Goal: Task Accomplishment & Management: Complete application form

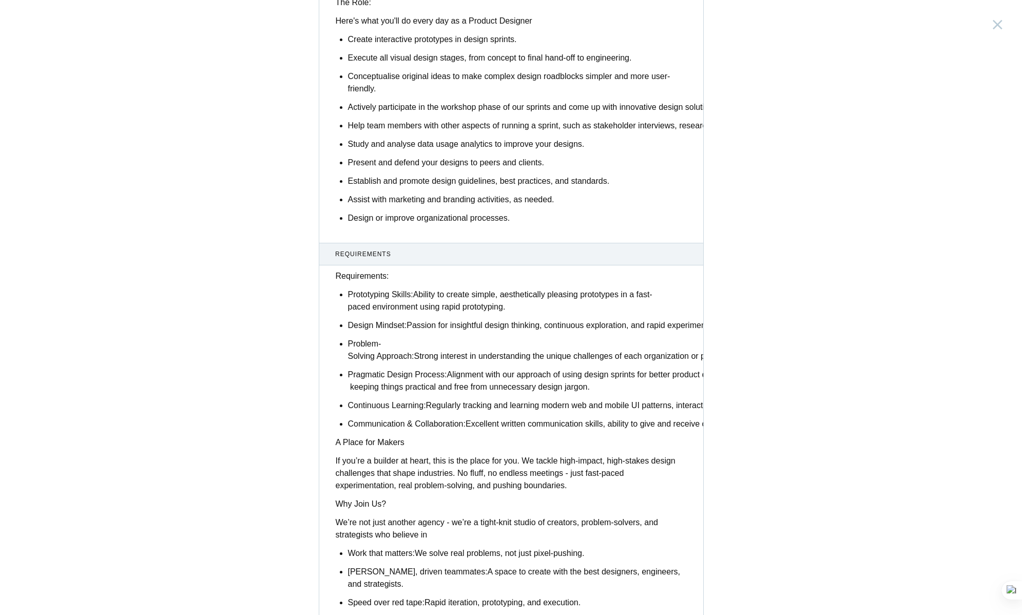
scroll to position [613, 0]
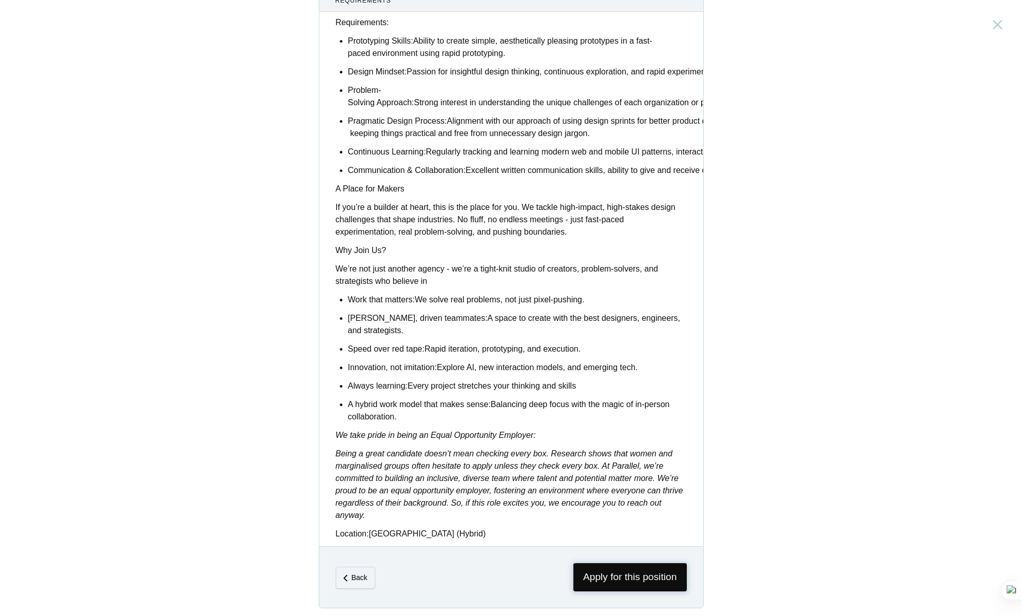
click at [631, 574] on span "Apply for this position" at bounding box center [630, 577] width 113 height 28
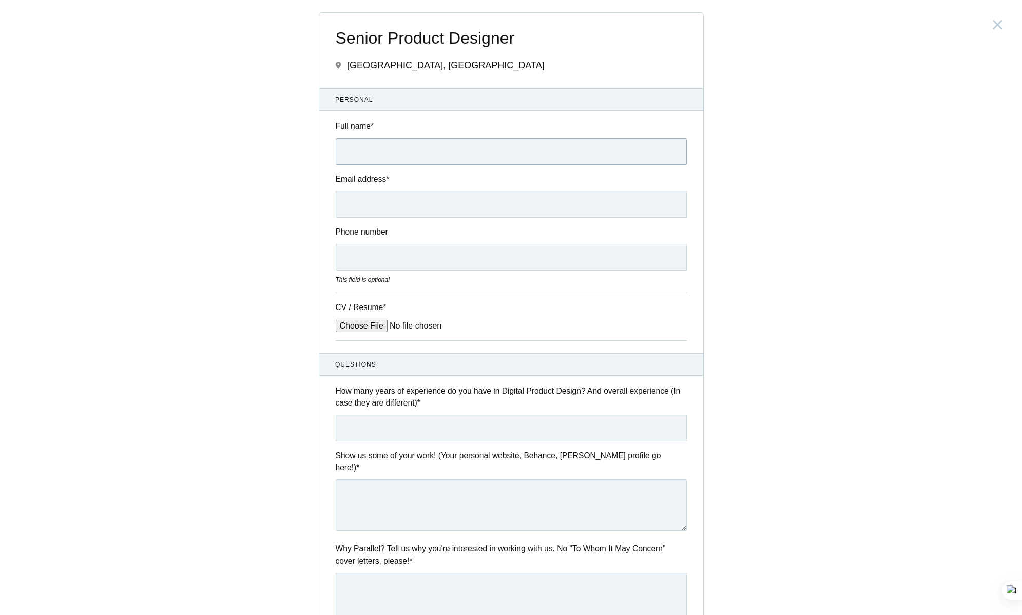
click at [469, 144] on input "Full name *" at bounding box center [511, 151] width 351 height 27
type input "[PERSON_NAME]"
type input "[EMAIL_ADDRESS][DOMAIN_NAME]"
click at [350, 259] on input "09575735224" at bounding box center [511, 257] width 351 height 27
type input "9575735224"
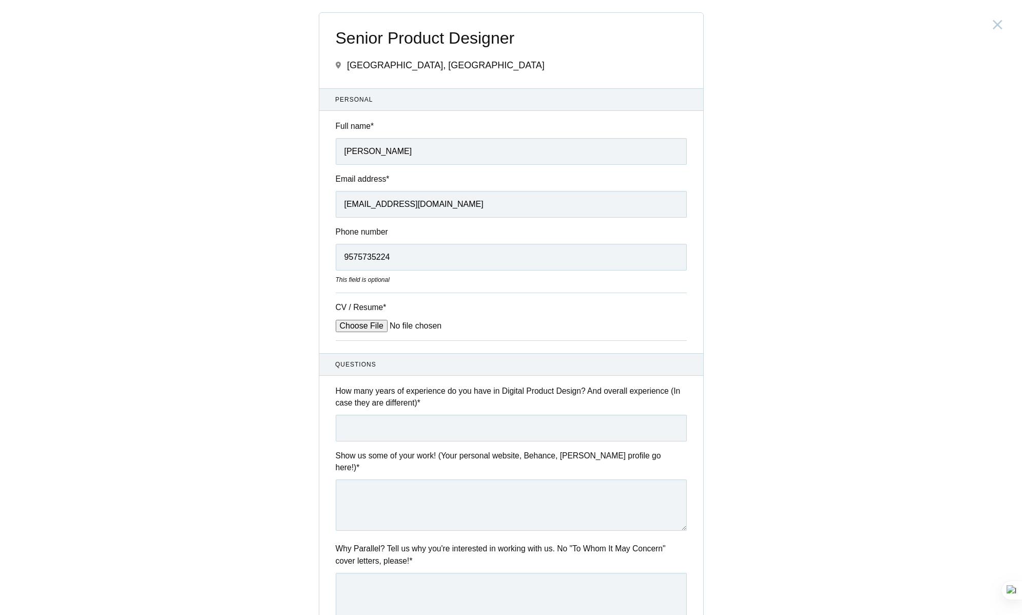
click at [359, 332] on input "CV / Resume *" at bounding box center [414, 326] width 156 height 12
type input "C:\fakepath\Vikrant_Resume (6).pdf"
click at [411, 423] on input "text" at bounding box center [511, 428] width 351 height 27
type input "5"
click at [394, 483] on textarea at bounding box center [511, 505] width 351 height 51
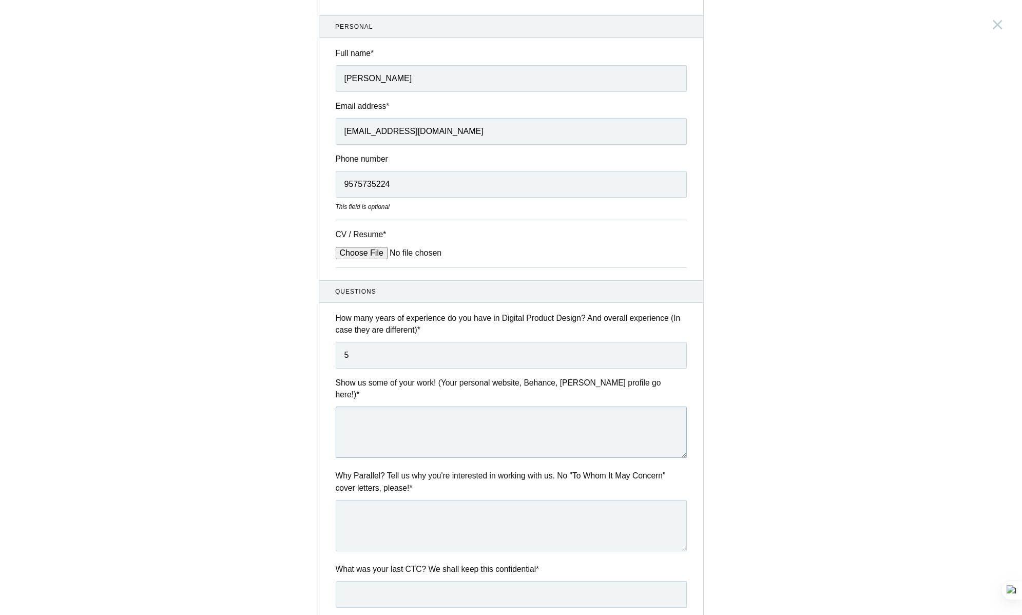
scroll to position [78, 0]
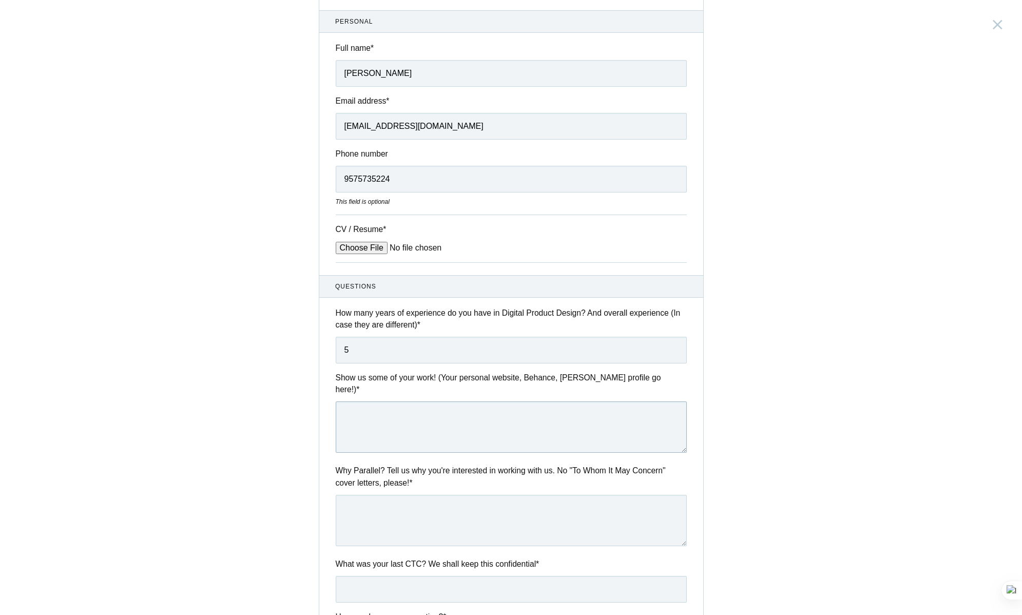
paste textarea "[URL][DOMAIN_NAME]"
type textarea "[URL][DOMAIN_NAME]"
click at [410, 502] on textarea at bounding box center [511, 520] width 351 height 51
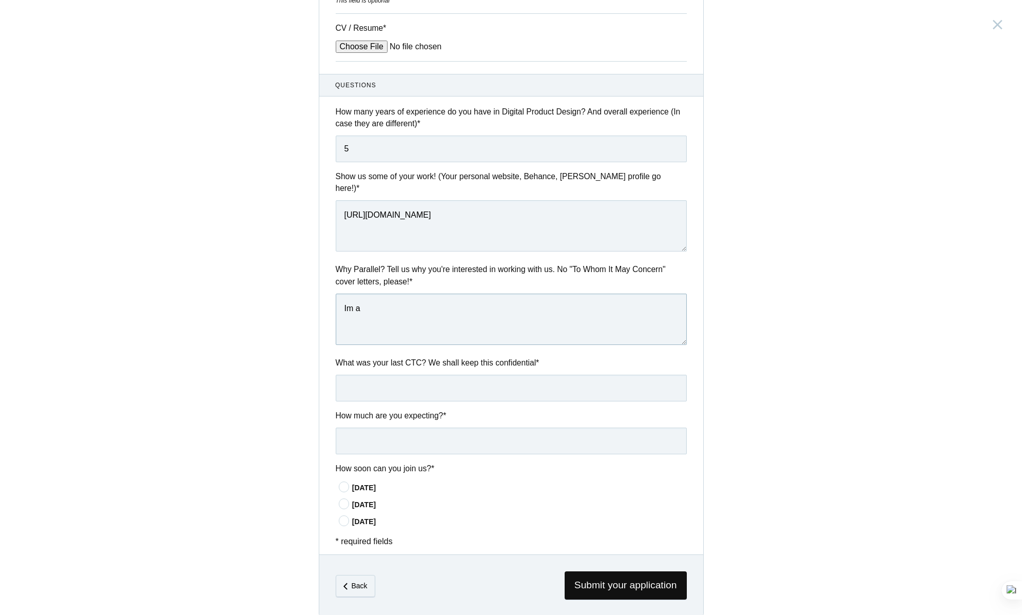
scroll to position [284, 0]
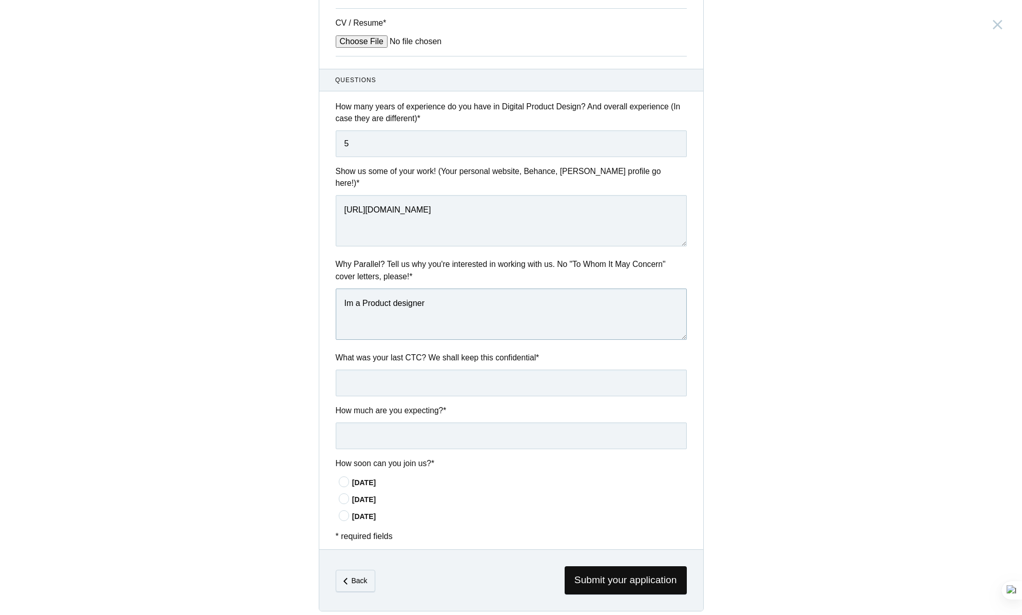
click at [361, 289] on textarea "Im a Product designer" at bounding box center [511, 314] width 351 height 51
click at [487, 304] on textarea "Im a High-Impact Product designer" at bounding box center [511, 314] width 351 height 51
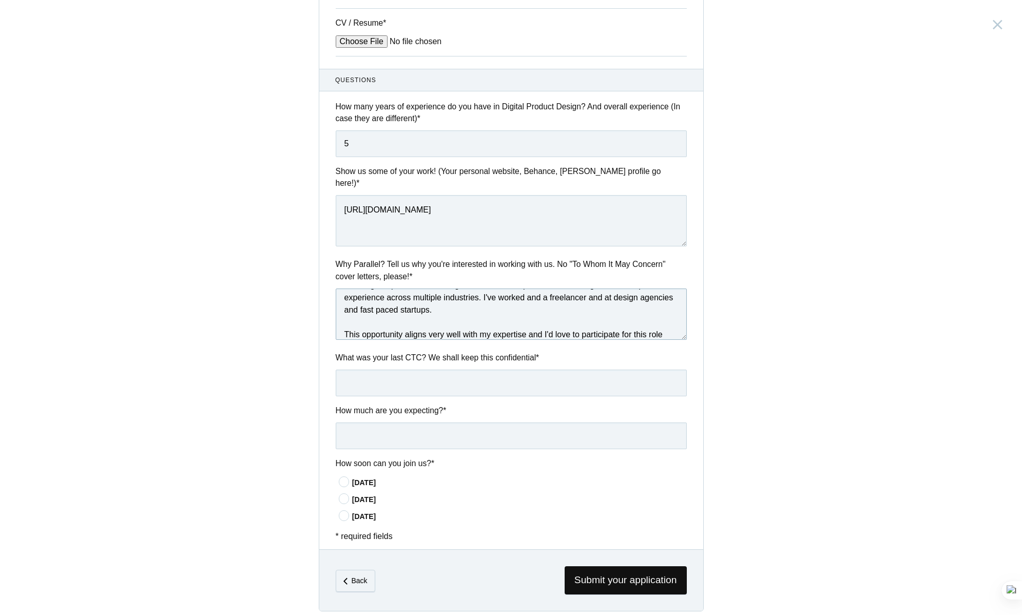
type textarea "Im a High-Impact Product designer with a vast experience of building end-to-end…"
click at [454, 370] on input "text" at bounding box center [511, 383] width 351 height 27
type input "2500000"
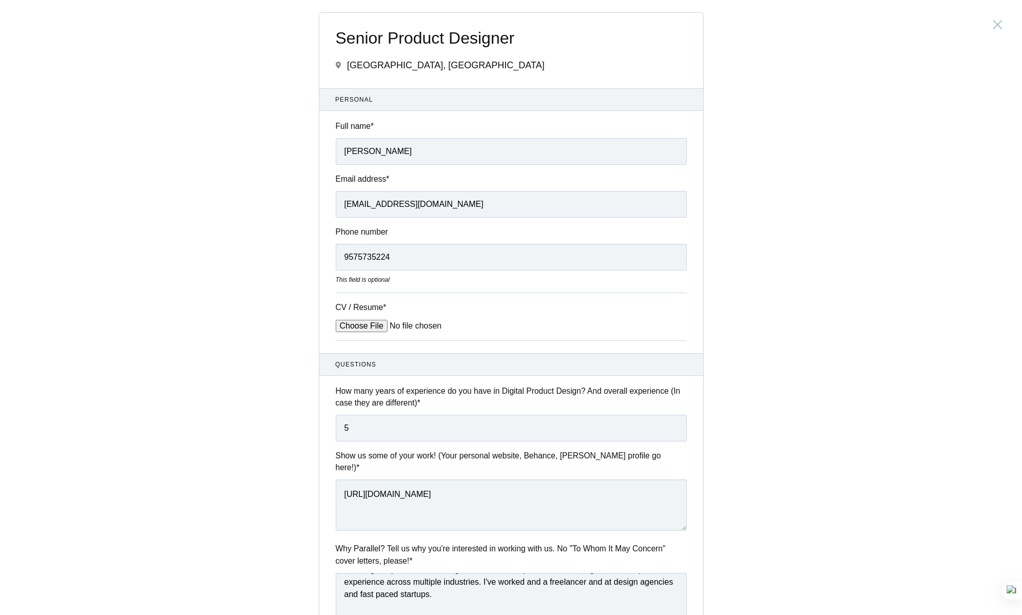
scroll to position [284, 0]
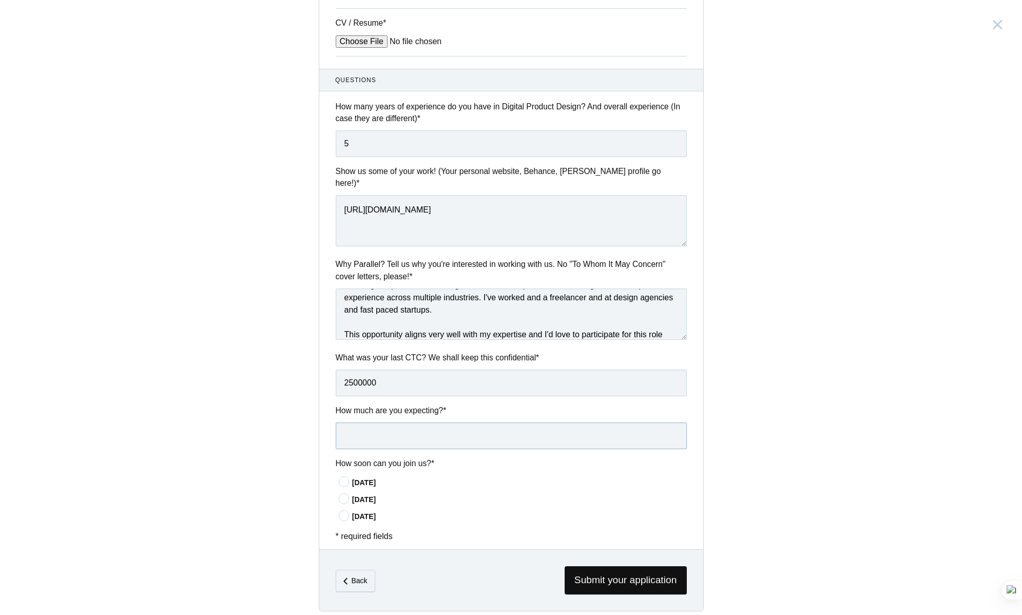
click at [384, 434] on input "text" at bounding box center [511, 436] width 351 height 27
type input "3000000"
click at [348, 479] on icon at bounding box center [344, 482] width 19 height 7
click at [0, 0] on input"] "[DATE]" at bounding box center [0, 0] width 0 height 0
click at [640, 575] on span "Submit your application" at bounding box center [626, 580] width 122 height 28
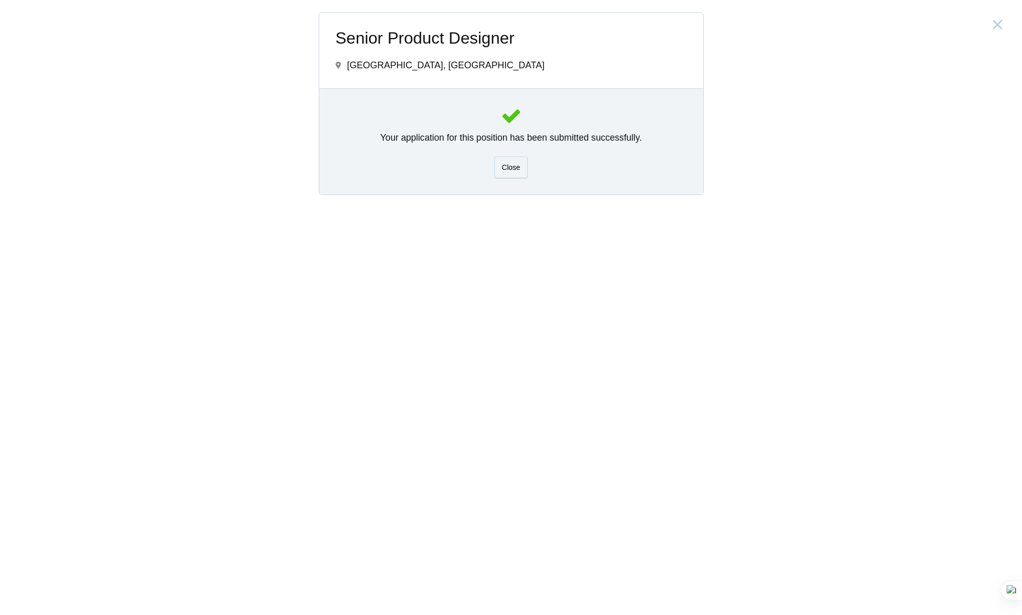
scroll to position [0, 0]
